Goal: Find specific page/section: Find specific page/section

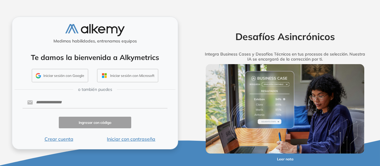
click at [126, 137] on button "Iniciar con contraseña" at bounding box center [131, 138] width 72 height 7
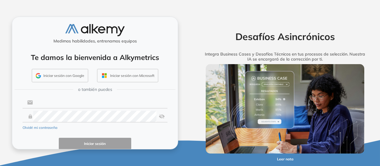
type input "**********"
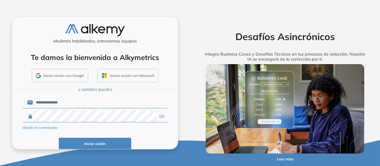
click at [93, 143] on button "Iniciar sesión" at bounding box center [95, 144] width 72 height 12
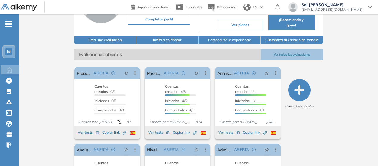
click at [310, 53] on button "Ver todas las evaluaciones" at bounding box center [292, 54] width 62 height 11
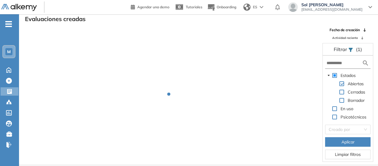
scroll to position [14, 0]
click at [354, 37] on span "Actividad reciente" at bounding box center [345, 38] width 26 height 4
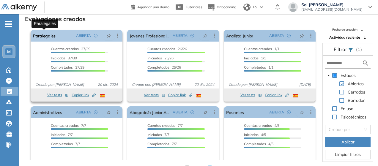
click at [43, 37] on link "Paralegales" at bounding box center [44, 36] width 23 height 12
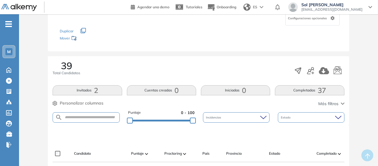
scroll to position [58, 0]
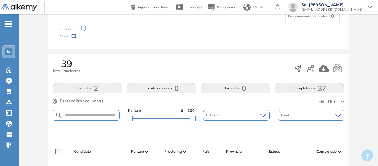
click at [101, 85] on button "Invitados 2" at bounding box center [87, 88] width 69 height 10
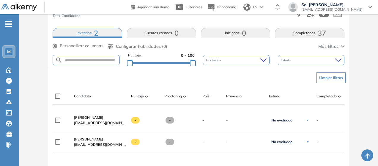
scroll to position [118, 0]
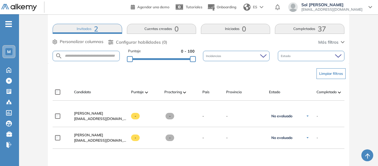
click at [314, 26] on button "Completadas 37" at bounding box center [309, 29] width 69 height 10
